Goal: Information Seeking & Learning: Learn about a topic

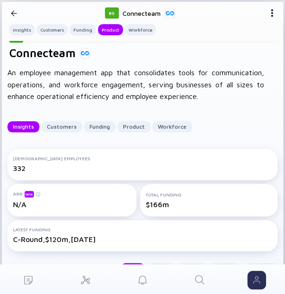
scroll to position [1213, 0]
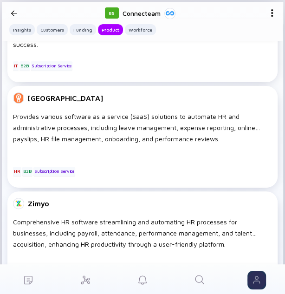
click at [200, 283] on icon "Search" at bounding box center [199, 279] width 11 height 11
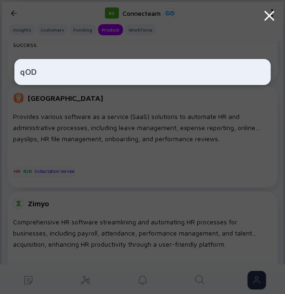
type input "qODO"
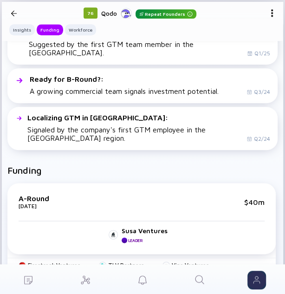
scroll to position [376, 0]
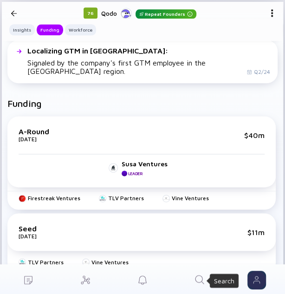
click at [194, 276] on icon "Search" at bounding box center [199, 279] width 11 height 11
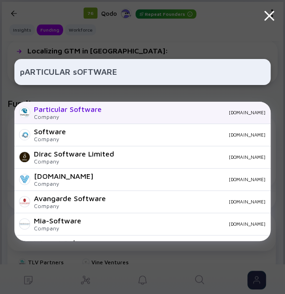
type input "pARTICULAR sOFTWARE"
click at [154, 115] on div "[DOMAIN_NAME]" at bounding box center [187, 112] width 156 height 6
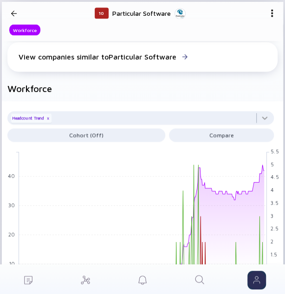
scroll to position [565, 0]
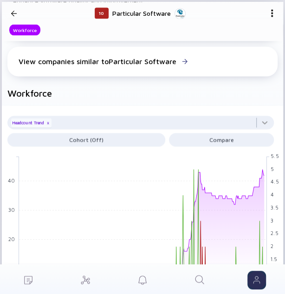
click at [199, 283] on icon "Search" at bounding box center [199, 279] width 11 height 11
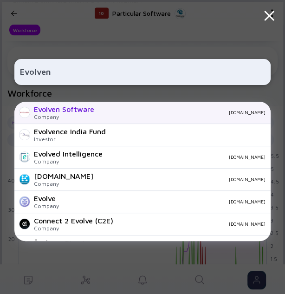
type input "Evolven"
click at [109, 116] on div "Evolven Software Company [DOMAIN_NAME]" at bounding box center [142, 113] width 257 height 22
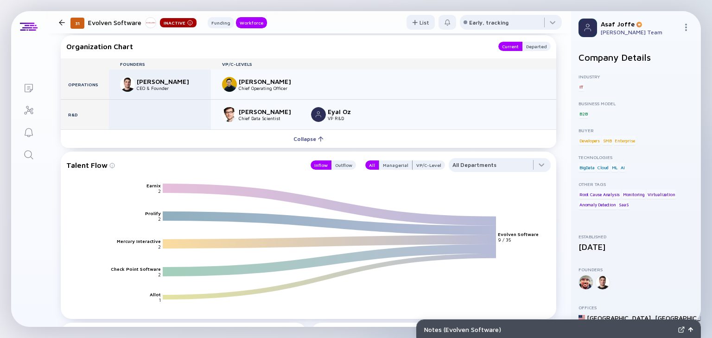
scroll to position [852, 0]
click at [60, 20] on div at bounding box center [62, 22] width 6 height 6
